Goal: Task Accomplishment & Management: Use online tool/utility

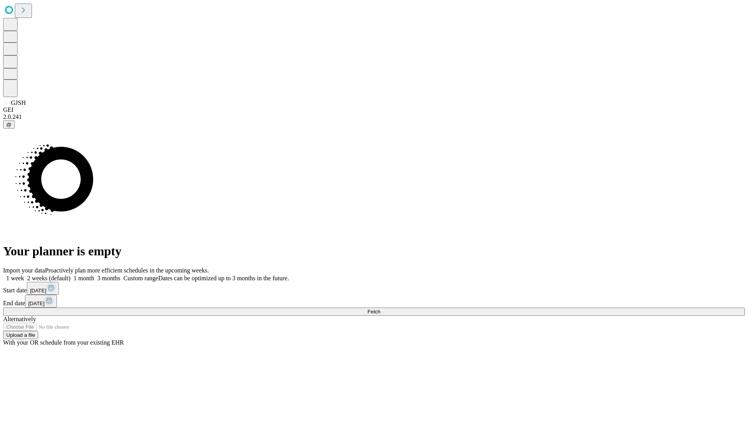
click at [94, 275] on label "1 month" at bounding box center [83, 278] width 24 height 7
click at [380, 308] on span "Fetch" at bounding box center [373, 311] width 13 height 6
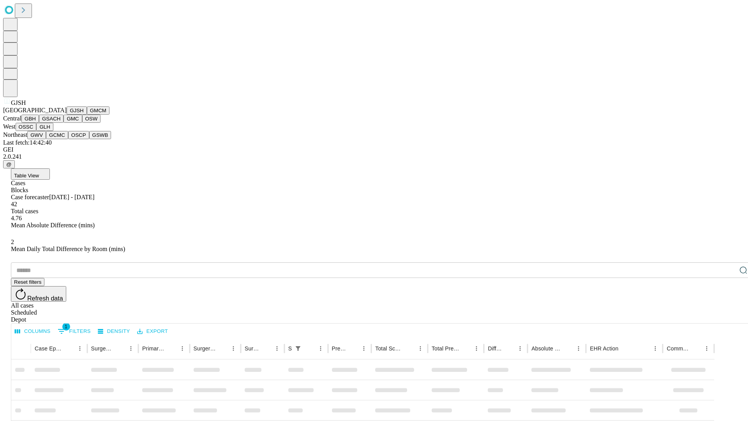
click at [87, 115] on button "GMCM" at bounding box center [98, 110] width 23 height 8
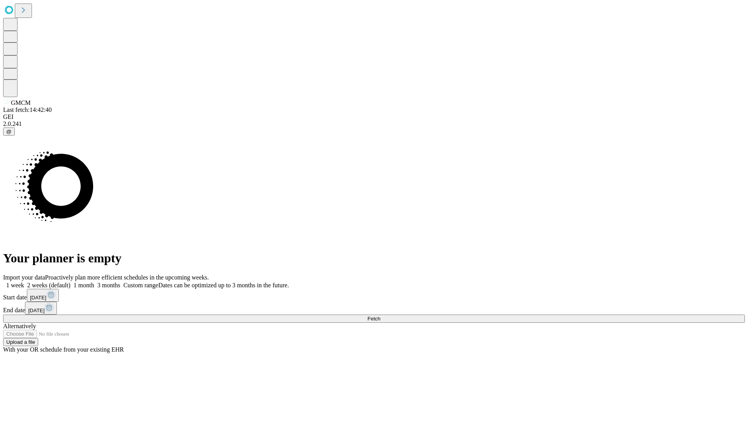
click at [94, 282] on label "1 month" at bounding box center [83, 285] width 24 height 7
click at [380, 316] on span "Fetch" at bounding box center [373, 319] width 13 height 6
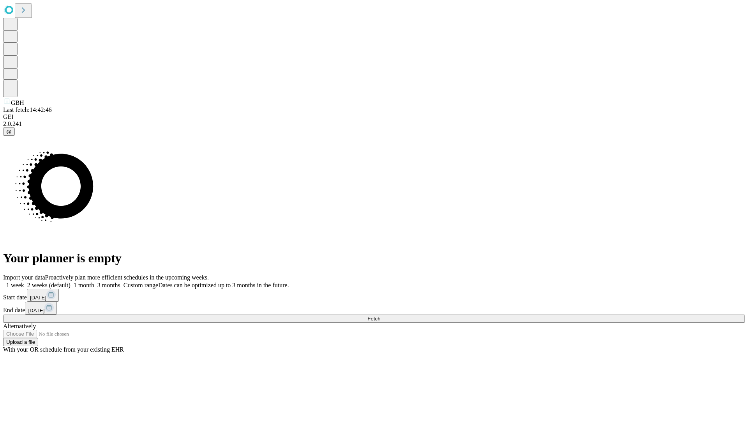
click at [94, 282] on label "1 month" at bounding box center [83, 285] width 24 height 7
click at [380, 316] on span "Fetch" at bounding box center [373, 319] width 13 height 6
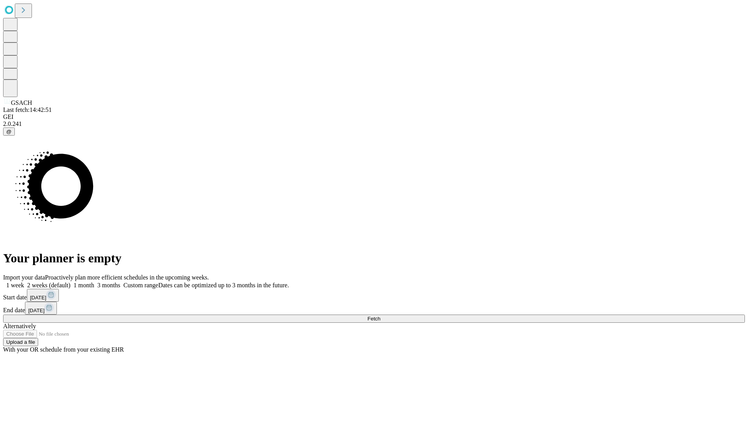
click at [380, 316] on span "Fetch" at bounding box center [373, 319] width 13 height 6
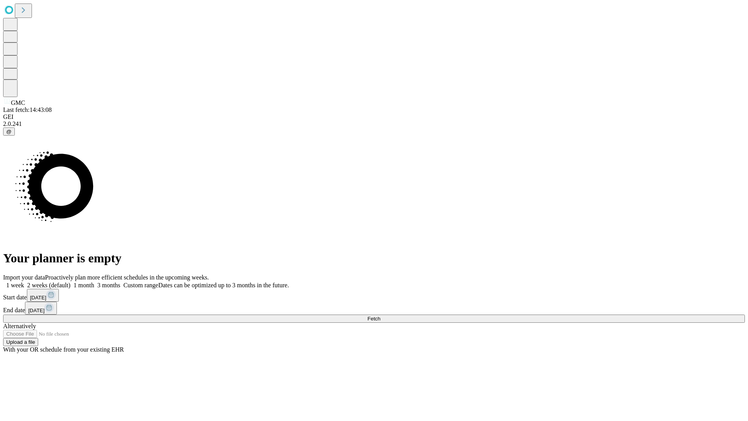
click at [94, 282] on label "1 month" at bounding box center [83, 285] width 24 height 7
click at [380, 316] on span "Fetch" at bounding box center [373, 319] width 13 height 6
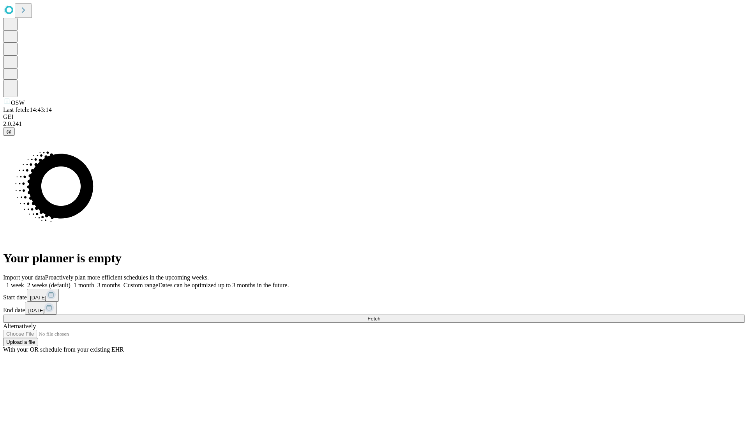
click at [380, 316] on span "Fetch" at bounding box center [373, 319] width 13 height 6
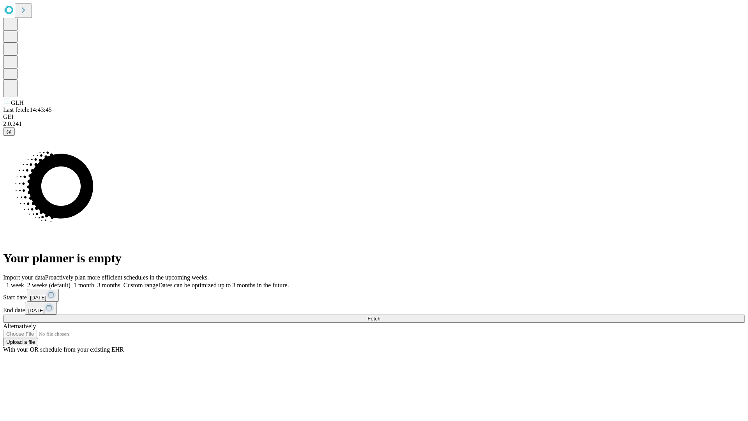
click at [94, 282] on label "1 month" at bounding box center [83, 285] width 24 height 7
click at [380, 316] on span "Fetch" at bounding box center [373, 319] width 13 height 6
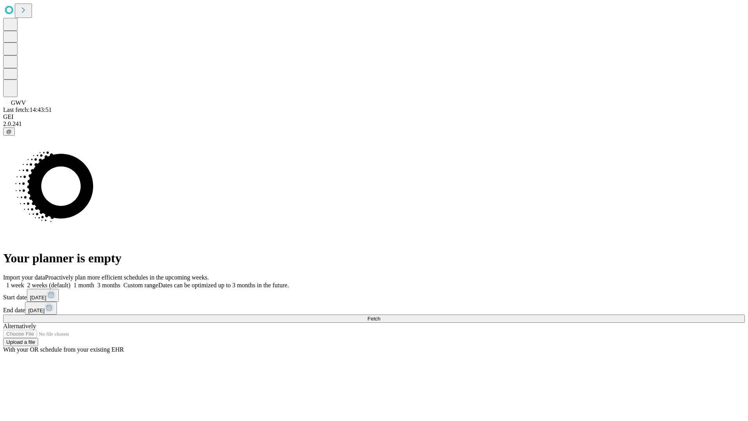
click at [94, 282] on label "1 month" at bounding box center [83, 285] width 24 height 7
click at [380, 316] on span "Fetch" at bounding box center [373, 319] width 13 height 6
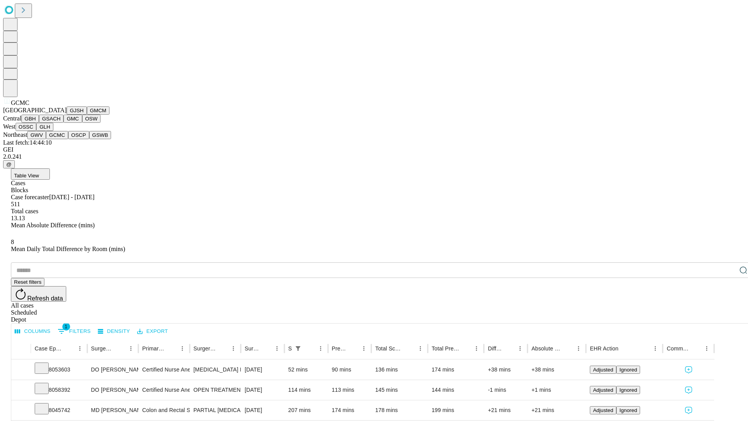
click at [68, 139] on button "OSCP" at bounding box center [78, 135] width 21 height 8
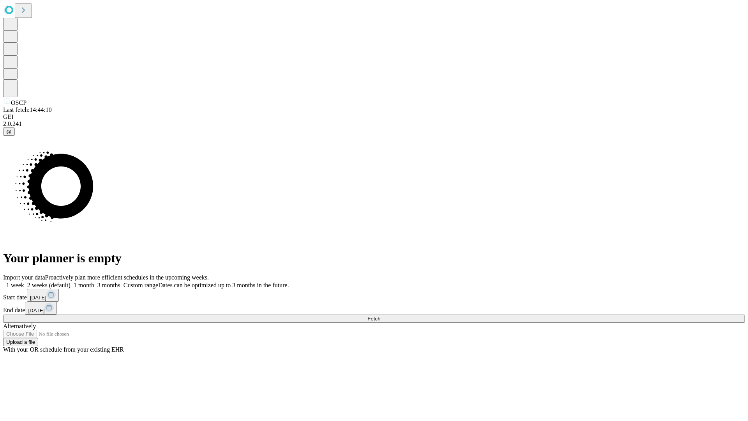
click at [94, 282] on label "1 month" at bounding box center [83, 285] width 24 height 7
click at [380, 316] on span "Fetch" at bounding box center [373, 319] width 13 height 6
